Goal: Task Accomplishment & Management: Use online tool/utility

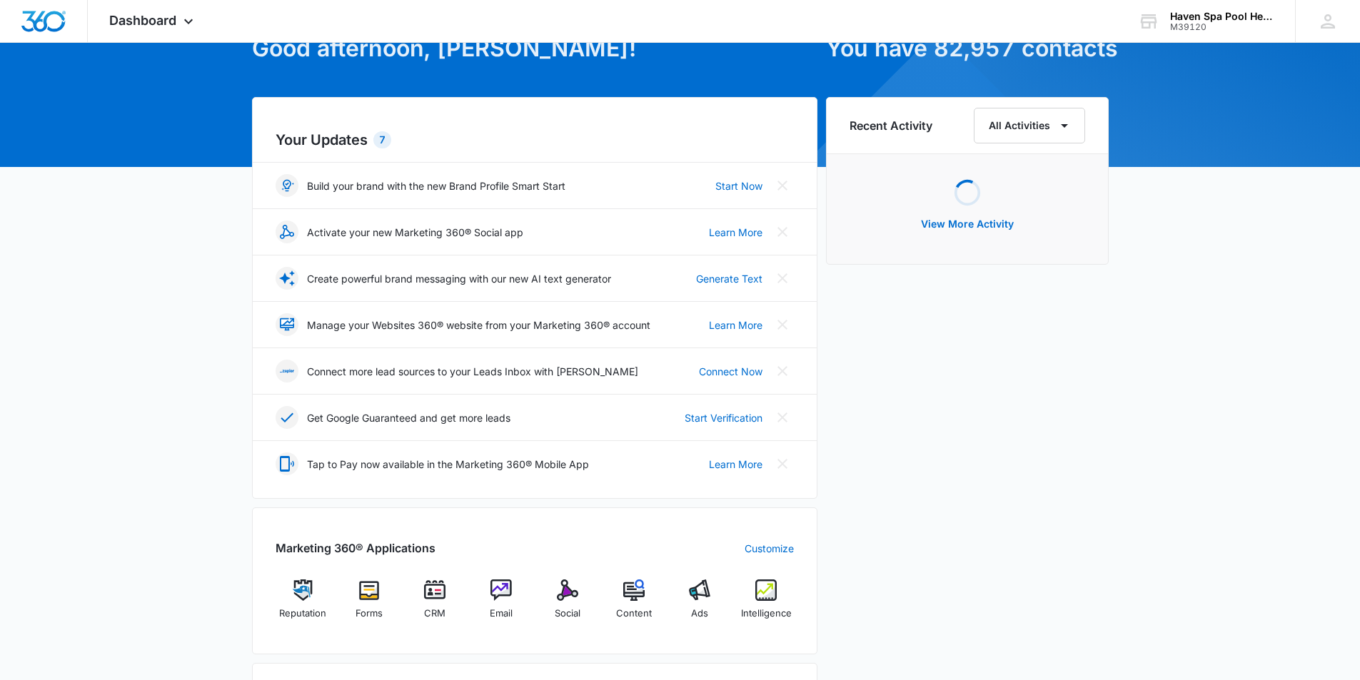
scroll to position [191, 0]
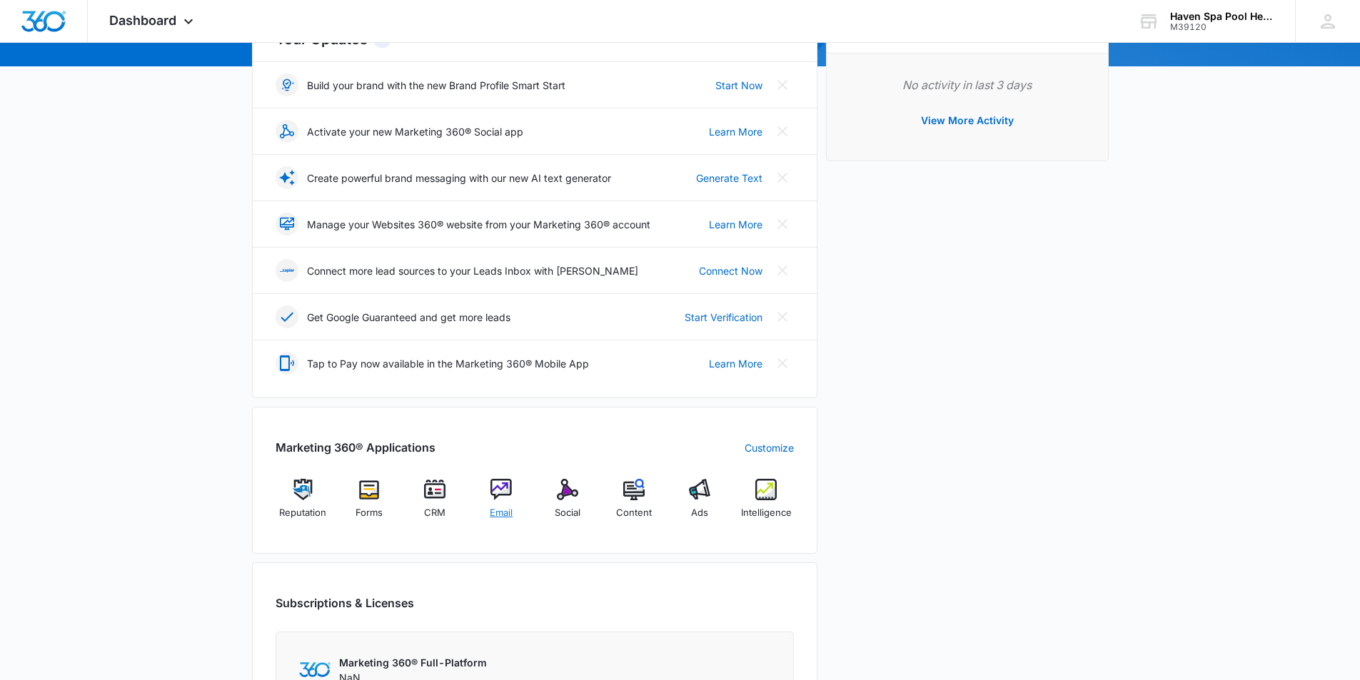
click at [498, 487] on img at bounding box center [500, 489] width 21 height 21
